Goal: Information Seeking & Learning: Learn about a topic

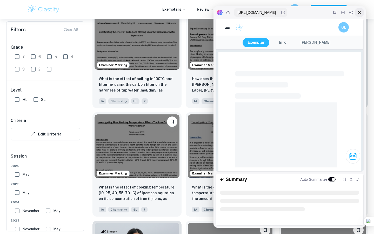
click at [358, 11] on icon at bounding box center [359, 12] width 4 height 4
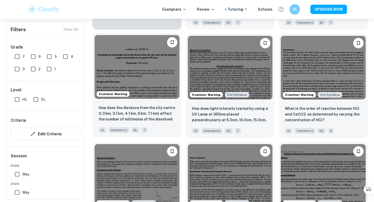
scroll to position [64, 0]
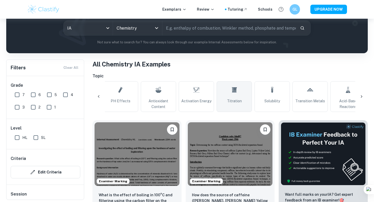
click at [234, 95] on icon at bounding box center [234, 90] width 6 height 12
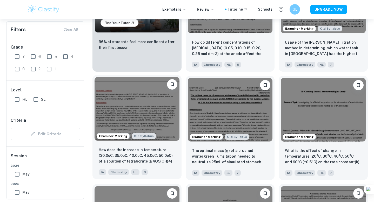
scroll to position [508, 0]
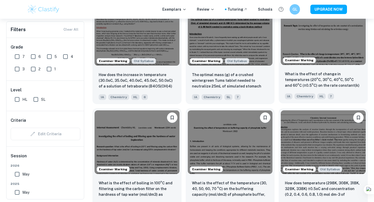
click at [322, 57] on img at bounding box center [323, 33] width 85 height 64
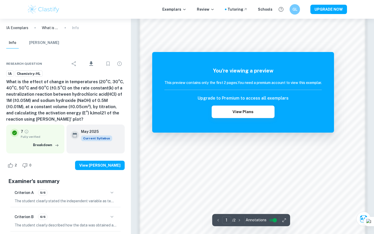
scroll to position [409, 0]
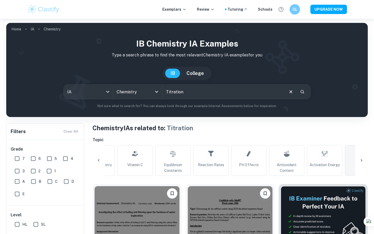
scroll to position [42, 0]
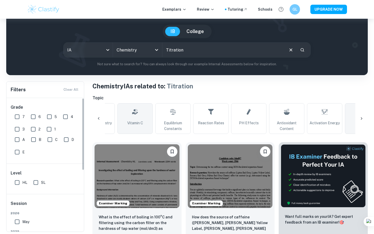
click at [127, 121] on span "Vitamin C" at bounding box center [135, 123] width 16 height 6
type input "Vitamin C"
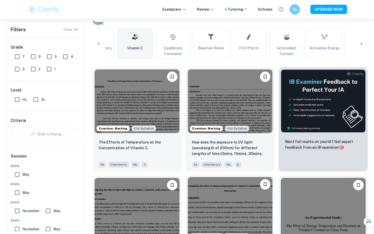
scroll to position [117, 0]
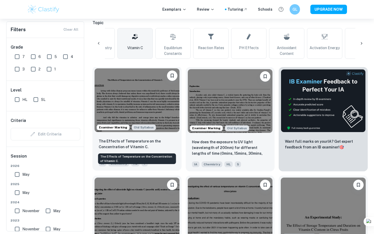
click at [147, 145] on p "The Effects of Temperature on the Concentration of Vitamin C." at bounding box center [137, 143] width 77 height 11
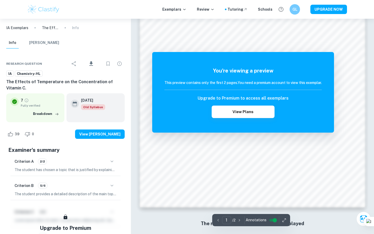
scroll to position [462, 0]
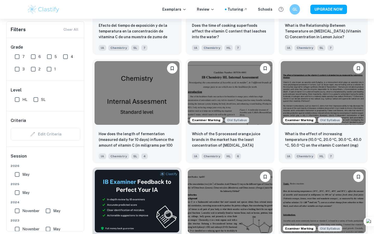
scroll to position [744, 0]
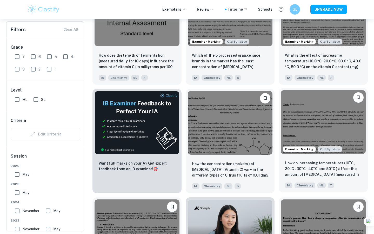
click at [351, 136] on img at bounding box center [323, 122] width 85 height 64
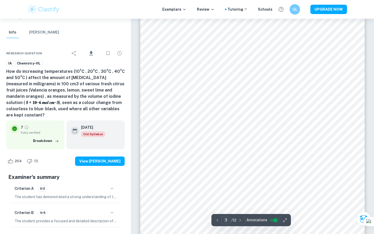
scroll to position [607, 0]
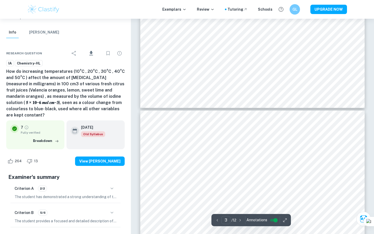
type input "4"
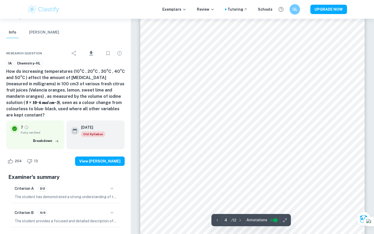
scroll to position [1074, 0]
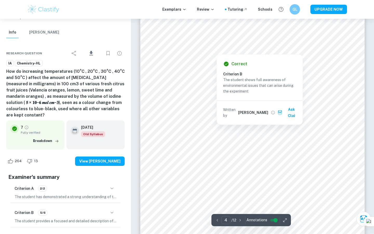
click at [245, 43] on div at bounding box center [252, 42] width 170 height 10
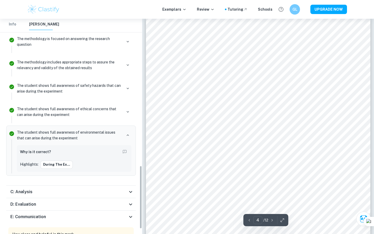
scroll to position [499, 0]
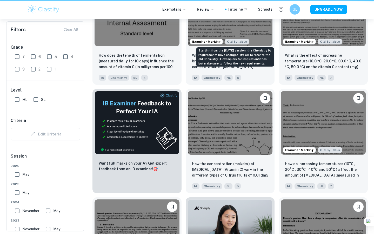
scroll to position [0, 25]
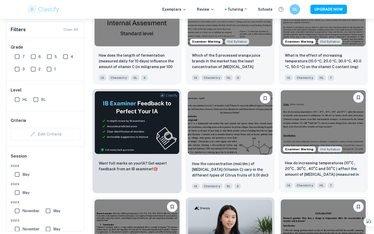
click at [306, 128] on img at bounding box center [323, 122] width 85 height 64
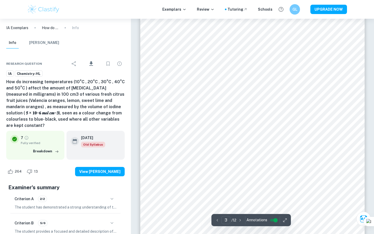
scroll to position [717, 0]
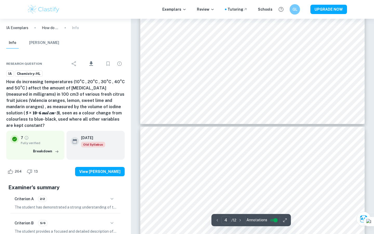
type input "3"
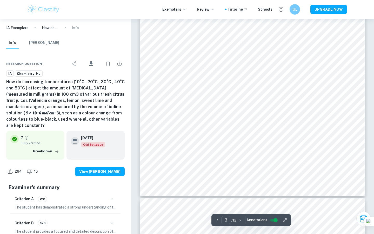
scroll to position [811, 0]
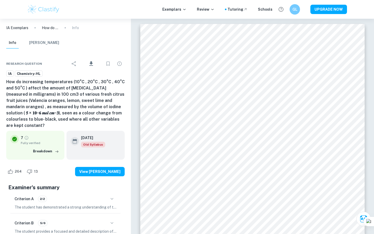
click at [48, 13] on img at bounding box center [43, 9] width 33 height 10
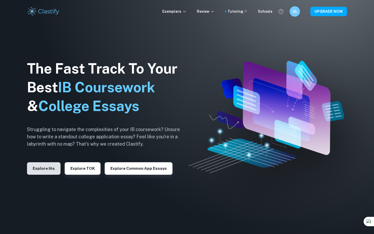
click at [40, 173] on button "Explore IAs" at bounding box center [43, 168] width 33 height 12
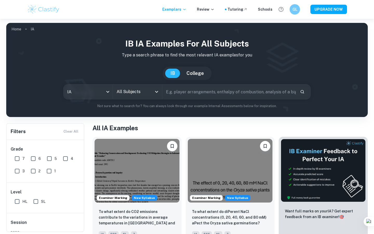
click at [201, 90] on input "text" at bounding box center [228, 91] width 133 height 15
type input "h"
click at [147, 91] on input "All Subjects" at bounding box center [133, 92] width 37 height 10
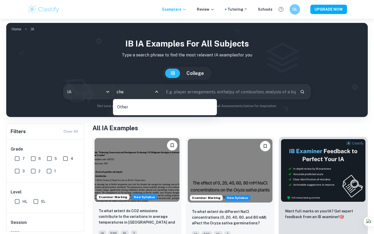
type input "che"
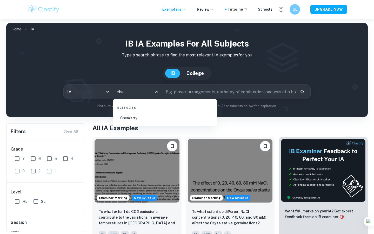
click at [142, 115] on li "Chemistry" at bounding box center [165, 118] width 100 height 12
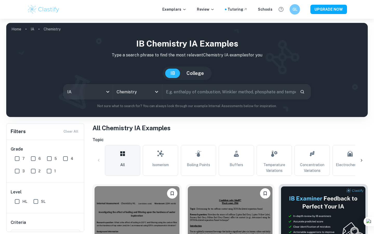
click at [362, 160] on icon at bounding box center [361, 160] width 5 height 5
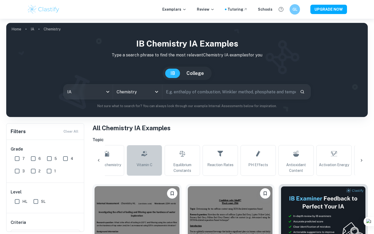
click at [153, 162] on link "Vitamin C" at bounding box center [144, 160] width 35 height 31
type input "Vitamin C"
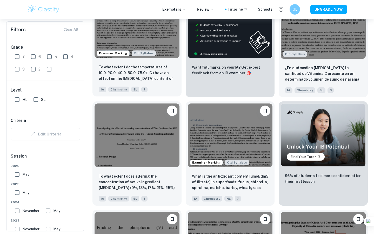
scroll to position [1353, 0]
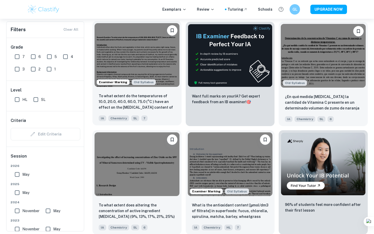
click at [142, 66] on img at bounding box center [136, 55] width 85 height 64
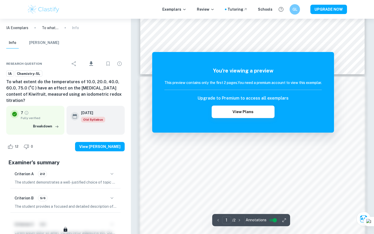
scroll to position [325, 0]
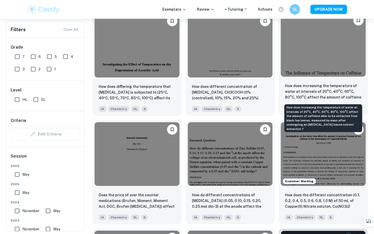
scroll to position [1693, 0]
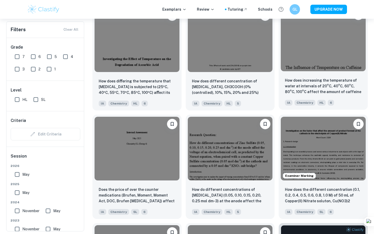
click at [328, 66] on img at bounding box center [323, 40] width 85 height 64
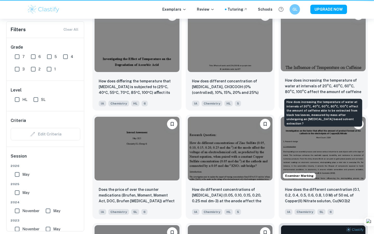
click at [328, 84] on p "How does increasing the temperature of water at intervals of 20°C, 40°C, 60°C, …" at bounding box center [323, 86] width 77 height 18
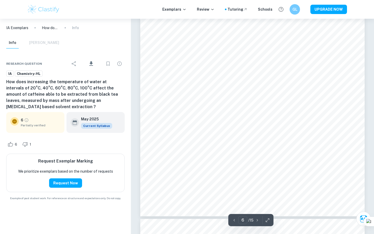
scroll to position [1583, 0]
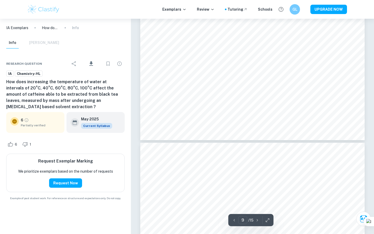
type input "10"
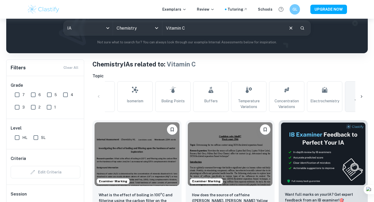
scroll to position [266, 0]
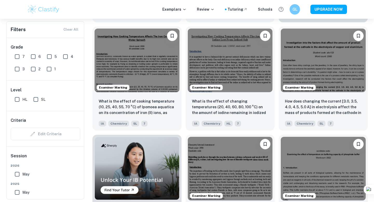
drag, startPoint x: 372, startPoint y: 46, endPoint x: 372, endPoint y: 62, distance: 15.8
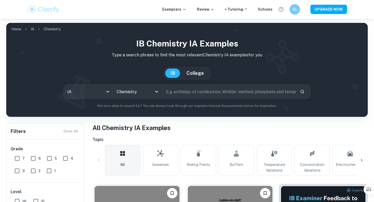
scroll to position [266, 0]
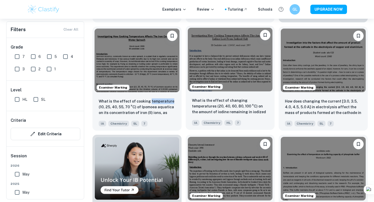
click at [246, 71] on img at bounding box center [230, 60] width 85 height 64
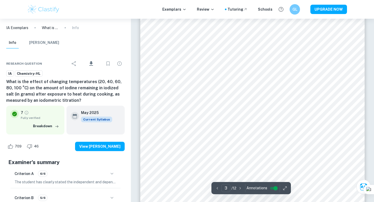
scroll to position [717, 0]
type input "4"
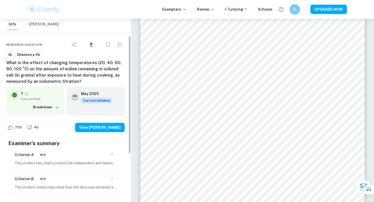
scroll to position [9, 0]
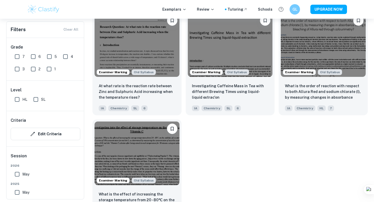
scroll to position [1731, 0]
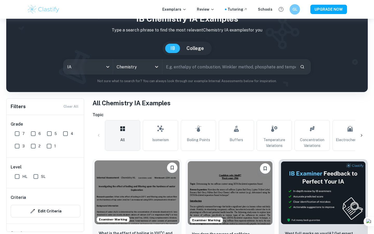
scroll to position [24, 0]
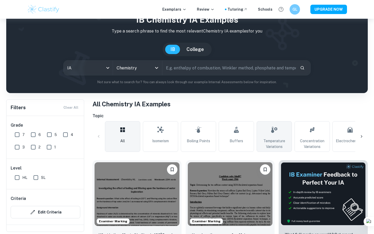
click at [281, 132] on link "Temperature Variations" at bounding box center [273, 136] width 35 height 31
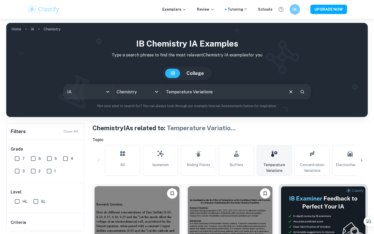
click at [240, 90] on input "Temperature Variations" at bounding box center [222, 91] width 121 height 15
drag, startPoint x: 188, startPoint y: 92, endPoint x: 197, endPoint y: 92, distance: 9.3
click at [197, 92] on input "Temperature Variations" at bounding box center [222, 91] width 121 height 15
drag, startPoint x: 193, startPoint y: 92, endPoint x: 228, endPoint y: 92, distance: 35.6
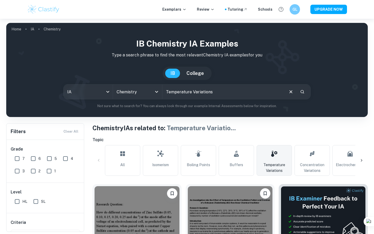
click at [228, 92] on input "Temperature Variations" at bounding box center [222, 91] width 121 height 15
type input "Temperature Vitamin c"
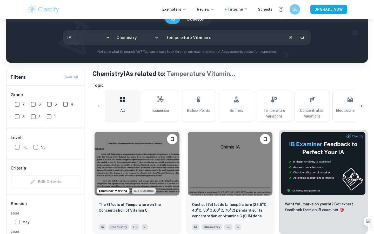
scroll to position [125, 0]
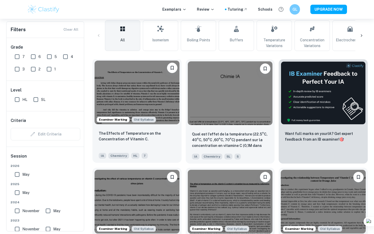
click at [138, 108] on img at bounding box center [136, 92] width 85 height 64
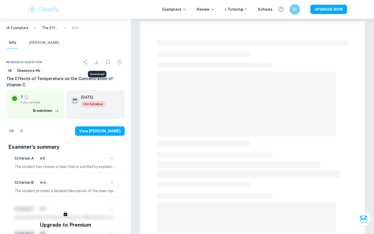
click at [94, 59] on icon "Download" at bounding box center [96, 62] width 6 height 6
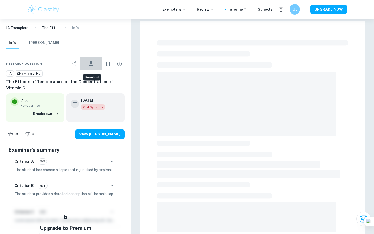
click at [88, 62] on icon "Download" at bounding box center [91, 63] width 6 height 6
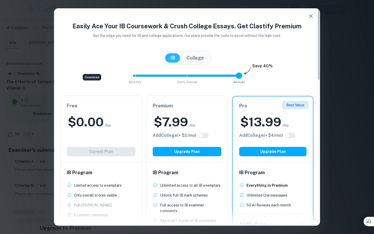
click at [86, 144] on div "Free $ 0.00 /mo Add College (+ $ 2 /mo) Current Plan" at bounding box center [100, 129] width 81 height 66
drag, startPoint x: 240, startPoint y: 77, endPoint x: 210, endPoint y: 87, distance: 31.8
click at [210, 87] on div "Easily Ace Your IB Coursework & Crush College Essays. Get Clastify Premium Get …" at bounding box center [187, 189] width 266 height 336
drag, startPoint x: 189, startPoint y: 72, endPoint x: 239, endPoint y: 72, distance: 50.6
click at [239, 72] on span at bounding box center [239, 75] width 6 height 6
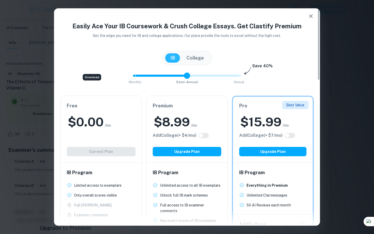
type input "2"
drag, startPoint x: 235, startPoint y: 73, endPoint x: 228, endPoint y: 74, distance: 6.6
click at [228, 74] on span "Monthly Semi-Annual Annual" at bounding box center [187, 75] width 104 height 9
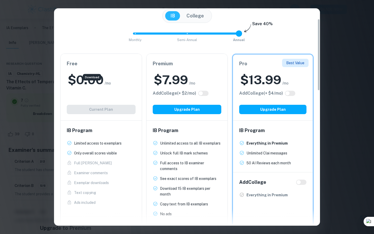
scroll to position [28, 0]
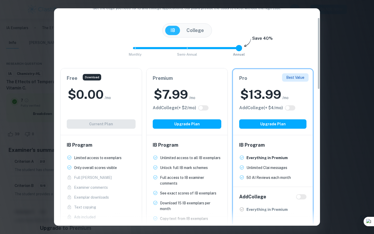
click at [344, 74] on div "Easily Ace Your IB Coursework & Crush College Essays. Get Clastify Premium Get …" at bounding box center [187, 117] width 374 height 234
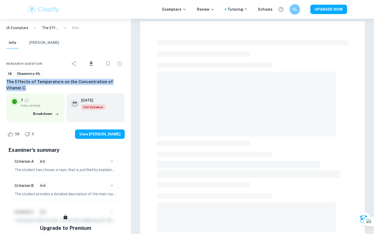
drag, startPoint x: 5, startPoint y: 81, endPoint x: 39, endPoint y: 91, distance: 34.8
click at [39, 91] on div "Research question Download IA Chemistry-HL The Effects of Temperature on the Co…" at bounding box center [65, 171] width 131 height 240
copy h6 "The Effects of Temperature on the Concentration of Vitamin C."
